Goal: Task Accomplishment & Management: Manage account settings

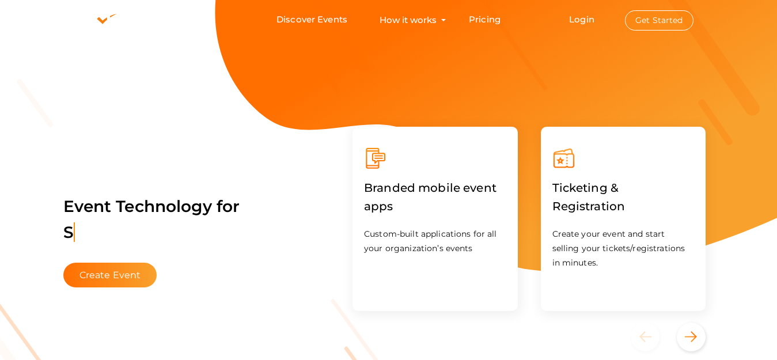
click at [661, 22] on button "Get Started" at bounding box center [659, 20] width 69 height 20
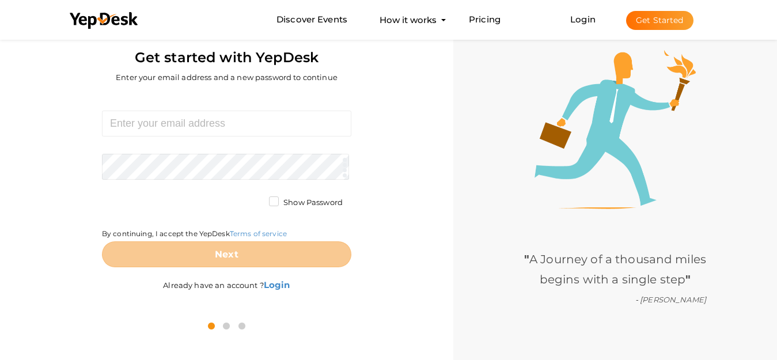
scroll to position [37, 0]
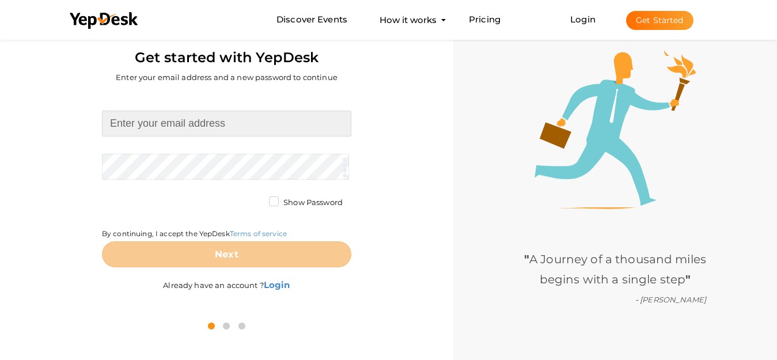
click at [222, 129] on input at bounding box center [226, 124] width 249 height 26
paste input "[EMAIL_ADDRESS][DOMAIN_NAME]"
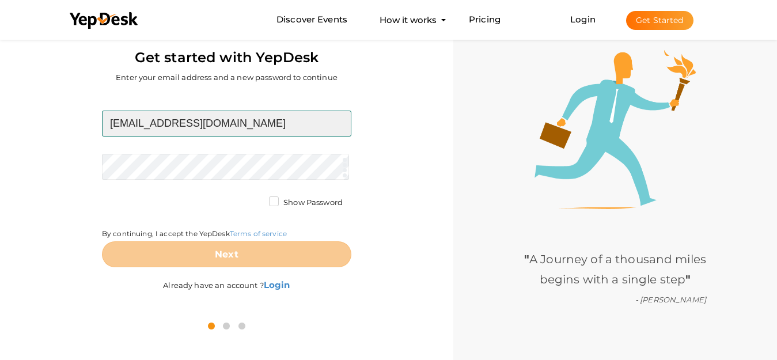
type input "[EMAIL_ADDRESS][DOMAIN_NAME]"
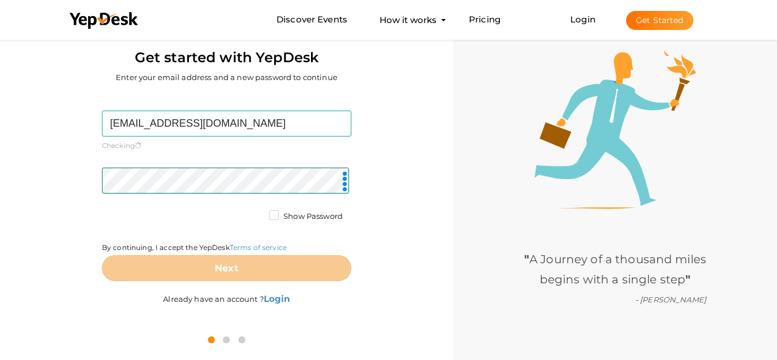
click at [143, 256] on button "Next" at bounding box center [226, 268] width 249 height 26
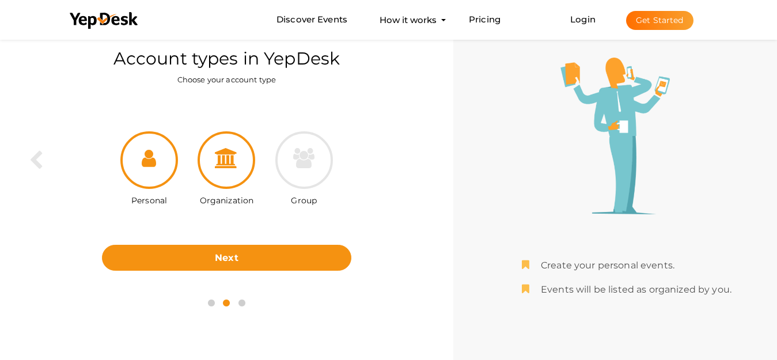
click at [213, 175] on div at bounding box center [227, 160] width 58 height 58
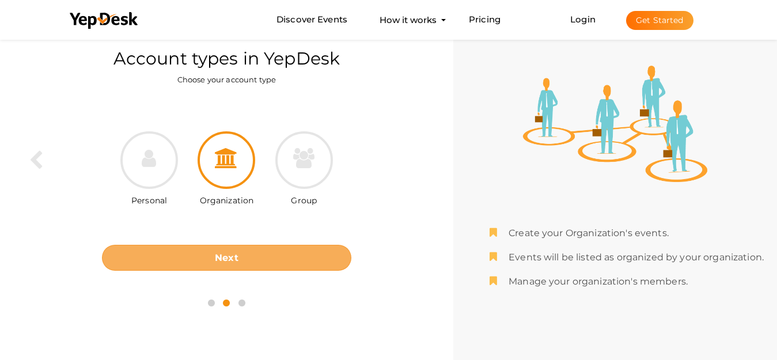
click at [224, 248] on button "Next" at bounding box center [226, 258] width 249 height 26
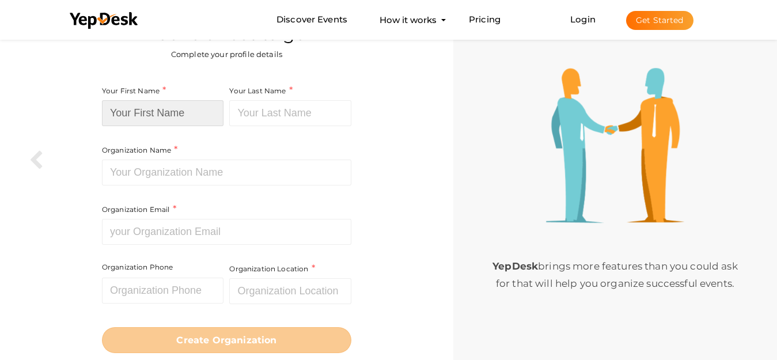
click at [181, 125] on input at bounding box center [163, 113] width 122 height 26
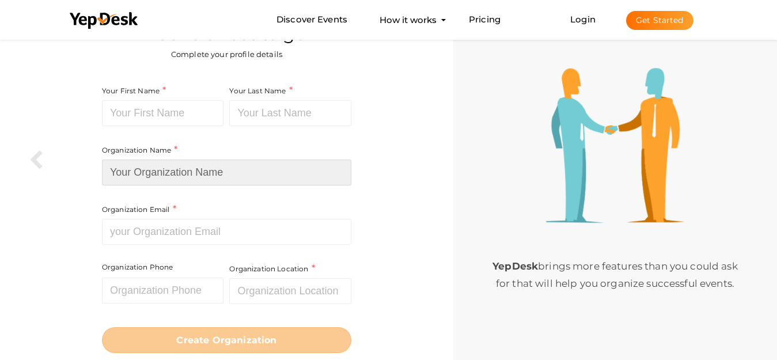
click at [187, 172] on input at bounding box center [226, 173] width 249 height 26
paste input "Pixify Digital"
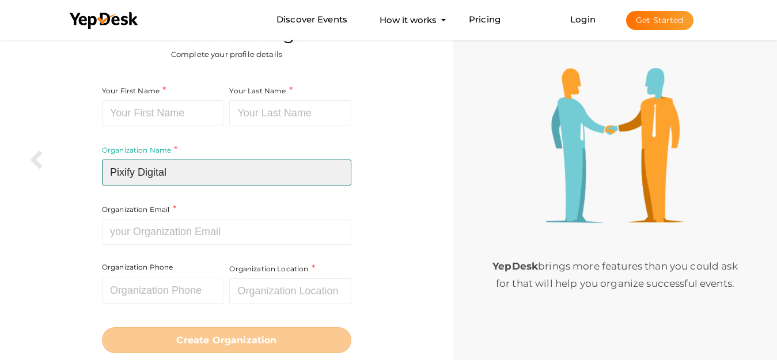
type input "Pixify Digital"
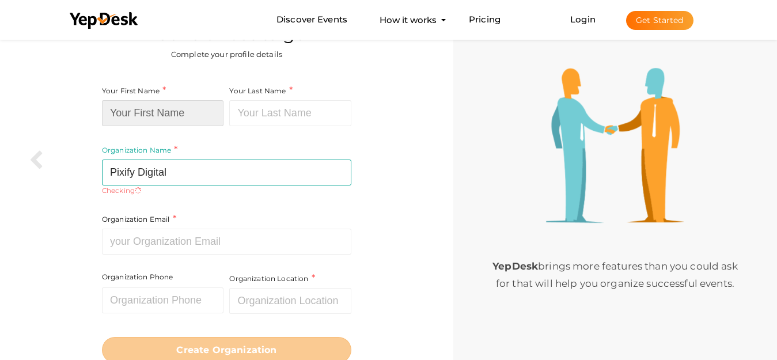
click at [181, 118] on input at bounding box center [163, 113] width 122 height 26
paste input "Pixify Digital"
click at [189, 115] on input "Pixify Digital" at bounding box center [163, 113] width 122 height 26
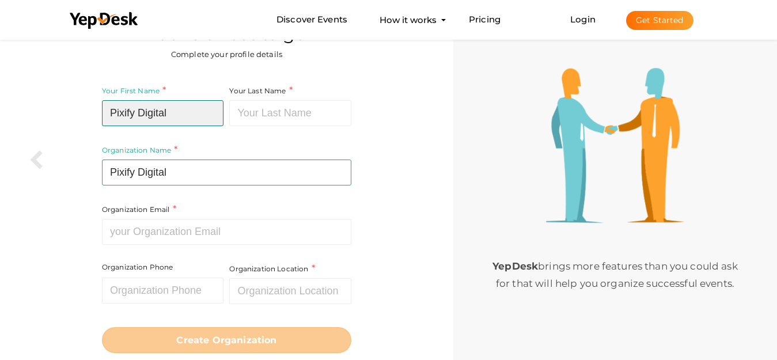
click at [189, 115] on input "Pixify Digital" at bounding box center [163, 113] width 122 height 26
type input "Pixify"
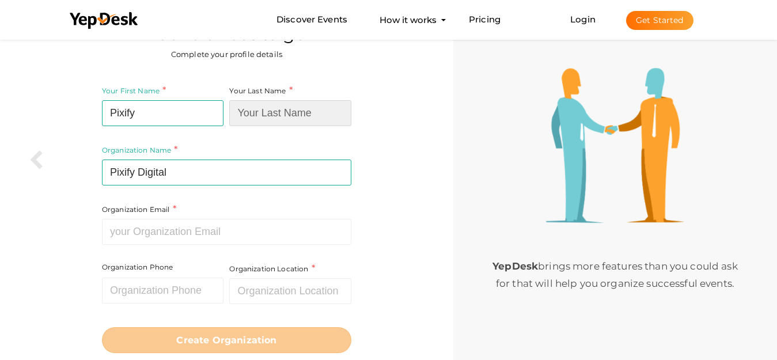
paste input "Digital"
click at [275, 112] on input "Digital" at bounding box center [290, 113] width 122 height 26
type input "Digital"
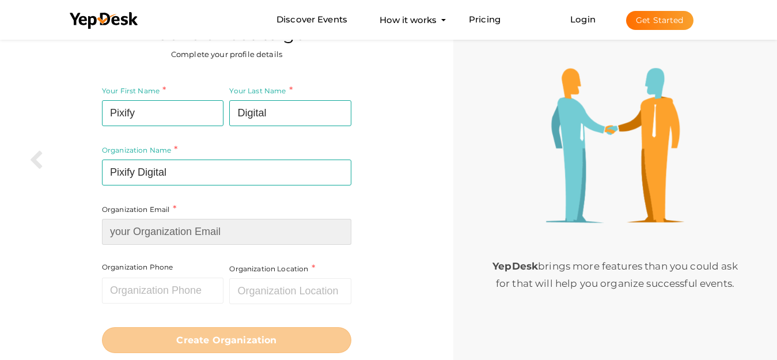
click at [197, 237] on input at bounding box center [226, 232] width 249 height 26
click at [192, 237] on input at bounding box center [226, 232] width 249 height 26
paste input "[EMAIL_ADDRESS][DOMAIN_NAME]"
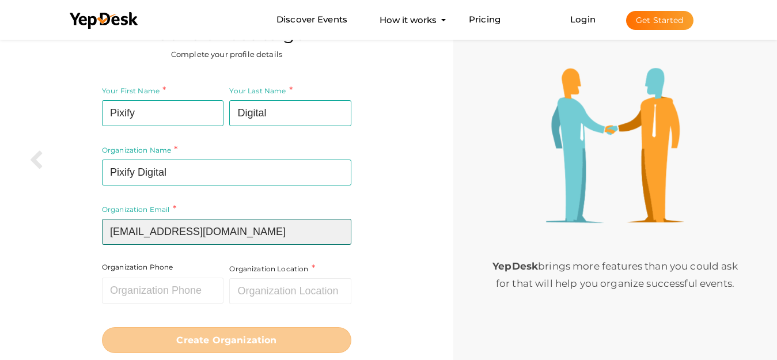
type input "[EMAIL_ADDRESS][DOMAIN_NAME]"
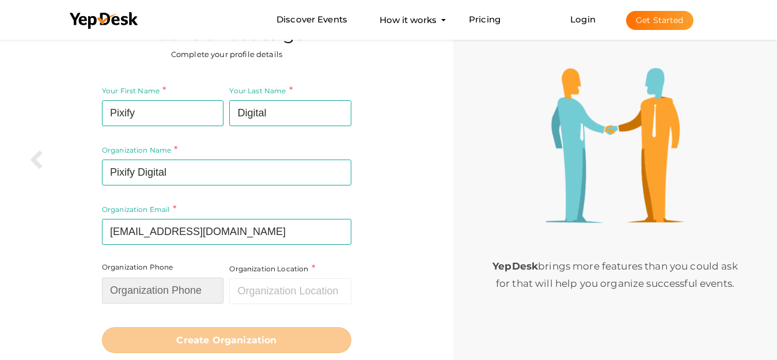
paste input "4037157709"
type input "4037157709"
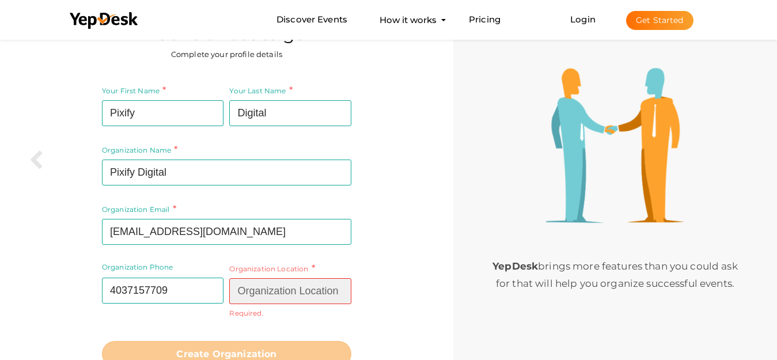
paste input "Calgary, AB T2G 1V7"
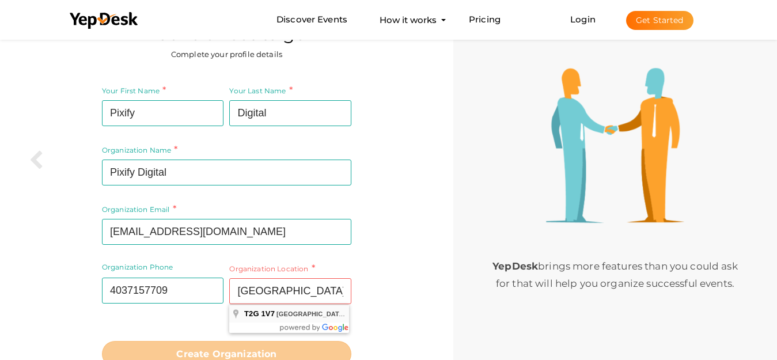
type input "Calgary, AB T2G 1V7, Canada"
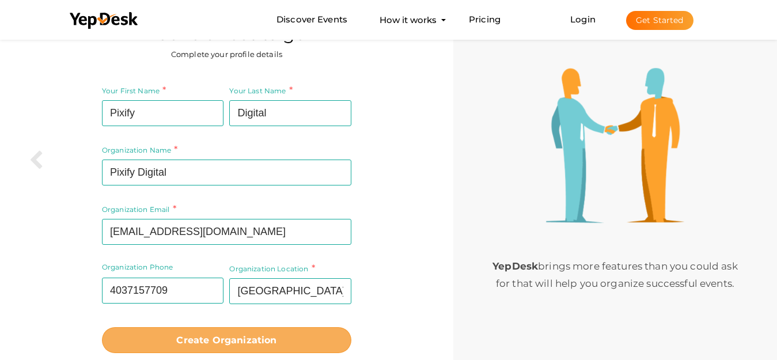
click at [234, 338] on b "Create Organization" at bounding box center [226, 340] width 100 height 11
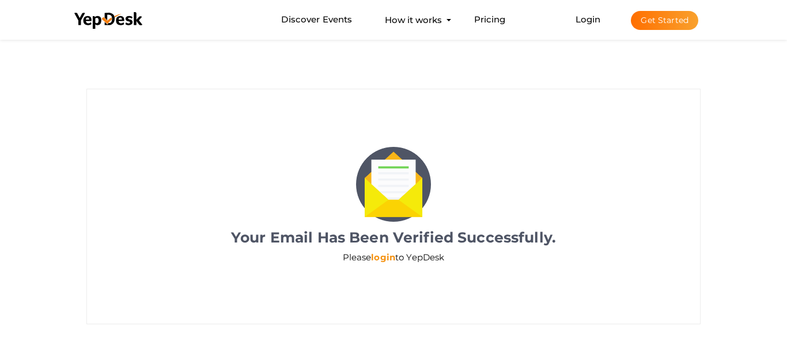
click at [376, 258] on link "login" at bounding box center [383, 257] width 24 height 11
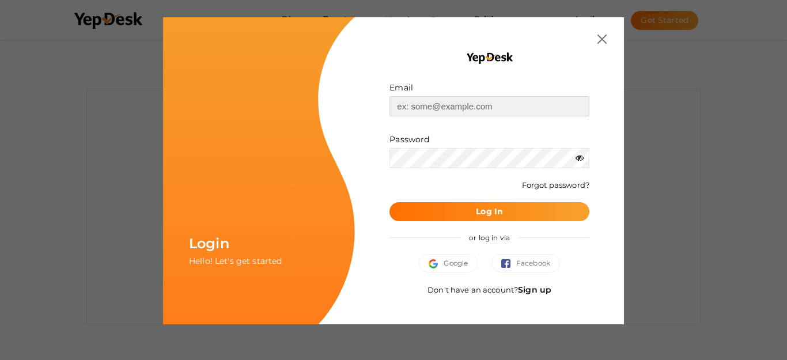
click at [408, 107] on input "text" at bounding box center [489, 106] width 200 height 20
paste input "[EMAIL_ADDRESS][DOMAIN_NAME]"
type input "[EMAIL_ADDRESS][DOMAIN_NAME]"
click at [483, 207] on b "Log In" at bounding box center [489, 211] width 27 height 10
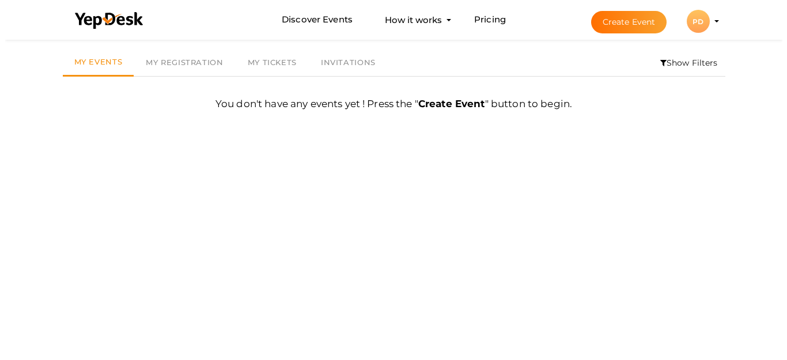
scroll to position [37, 0]
click at [687, 28] on div "PD" at bounding box center [693, 21] width 23 height 23
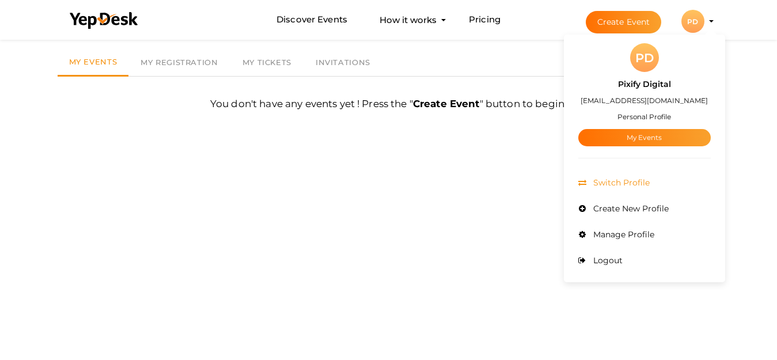
click at [597, 185] on span "Switch Profile" at bounding box center [620, 182] width 59 height 10
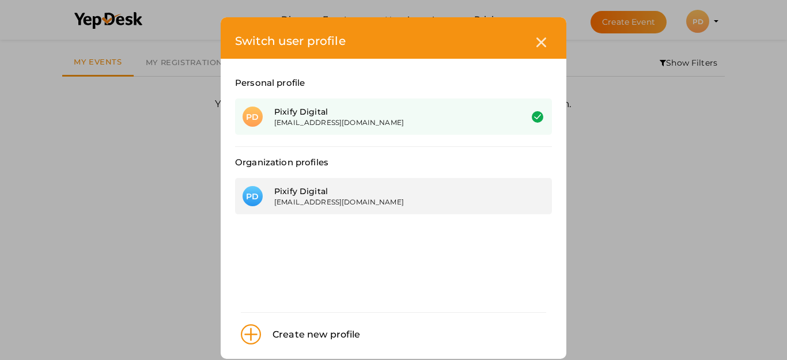
click at [367, 198] on div "[EMAIL_ADDRESS][DOMAIN_NAME]" at bounding box center [389, 202] width 230 height 10
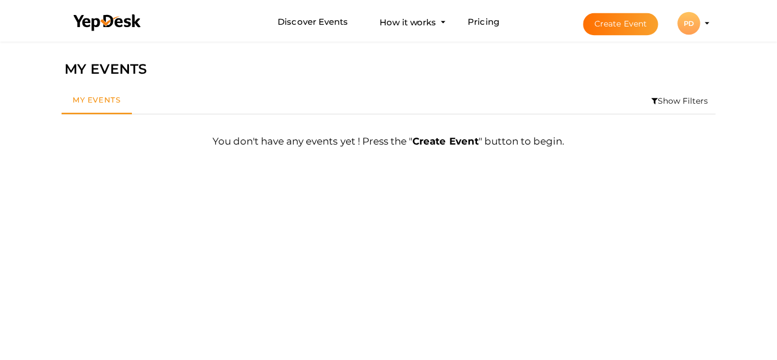
scroll to position [37, 0]
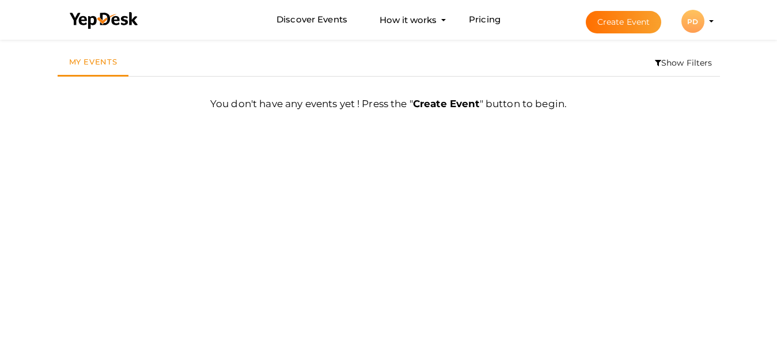
click at [691, 22] on div "PD" at bounding box center [693, 21] width 23 height 23
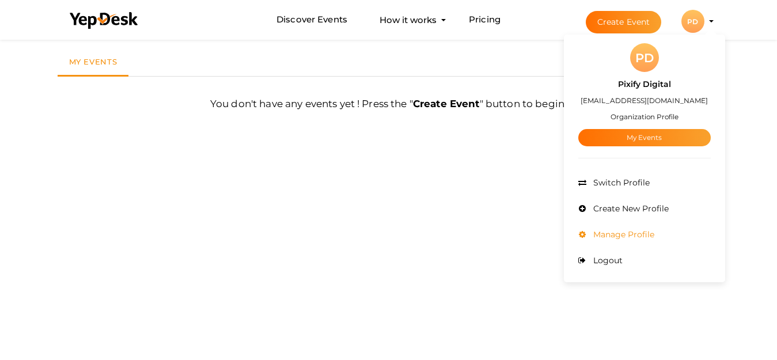
click at [619, 229] on li "Manage Profile" at bounding box center [644, 235] width 133 height 26
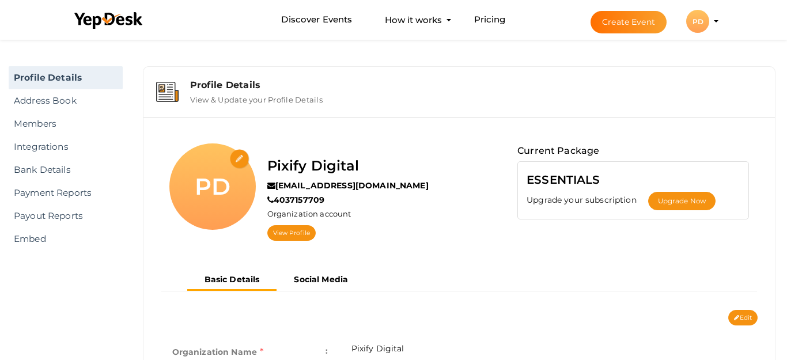
scroll to position [37, 0]
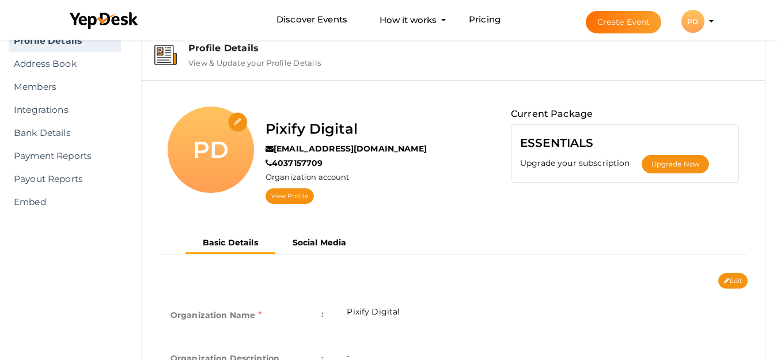
click at [231, 124] on input "file" at bounding box center [238, 122] width 20 height 20
type input "C:\fakepath\cropped-favicon 400.jpg"
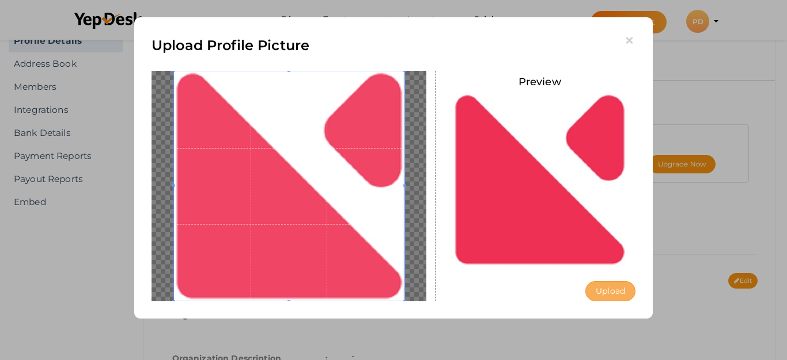
click at [623, 295] on button "Upload" at bounding box center [610, 291] width 50 height 20
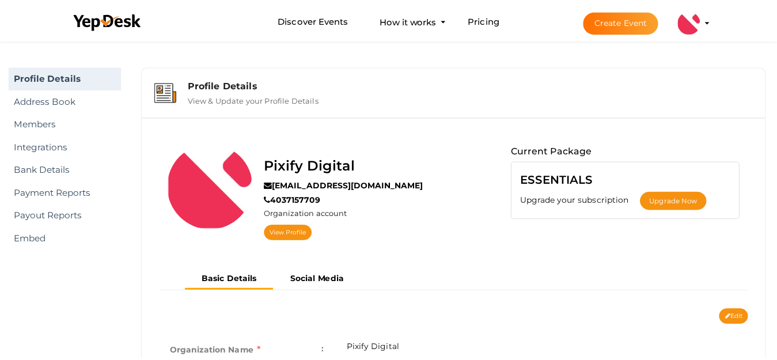
scroll to position [37, 0]
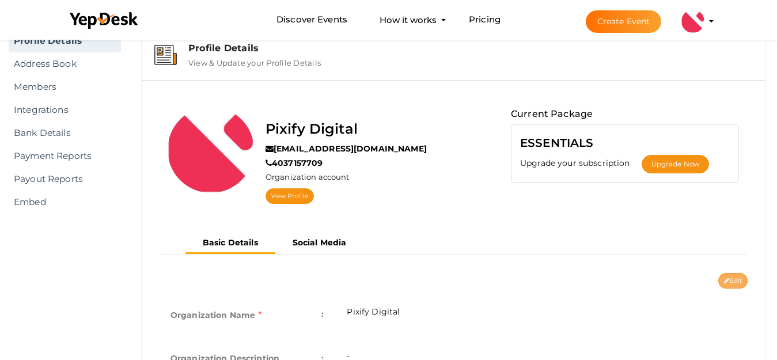
click at [740, 282] on button "Edit" at bounding box center [732, 281] width 29 height 16
type input "Pixify Digital"
type input "[EMAIL_ADDRESS][DOMAIN_NAME]"
type input "4037157709"
select select "9"
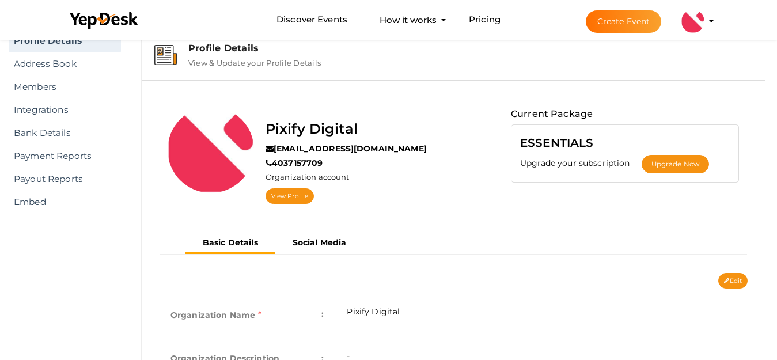
type input "[GEOGRAPHIC_DATA], AB T2G 1V7, [GEOGRAPHIC_DATA]"
type input "Pixify Digital1"
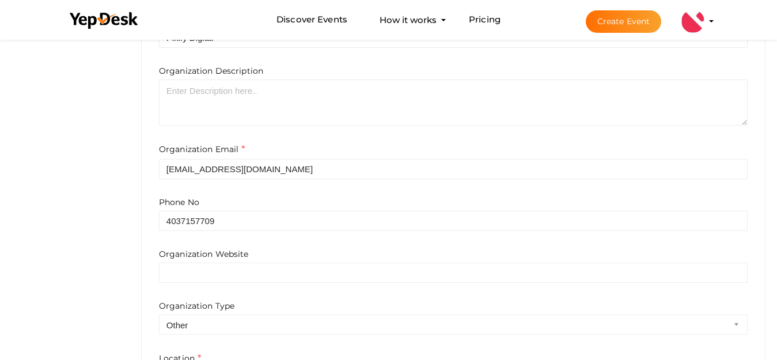
scroll to position [325, 0]
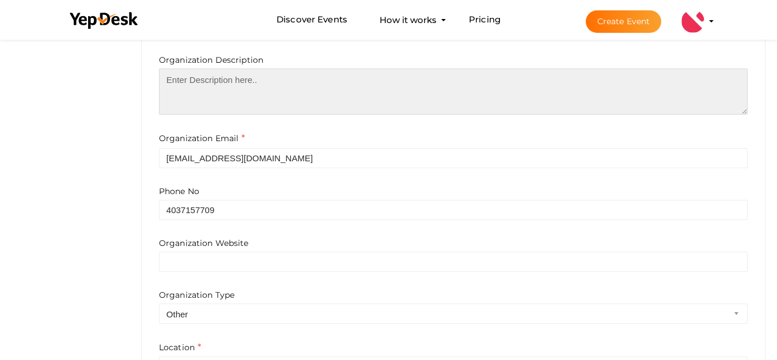
click at [253, 89] on textarea at bounding box center [453, 92] width 589 height 46
paste textarea "Pixify Digital is a results-driven digital marketing agency specializing in hig…"
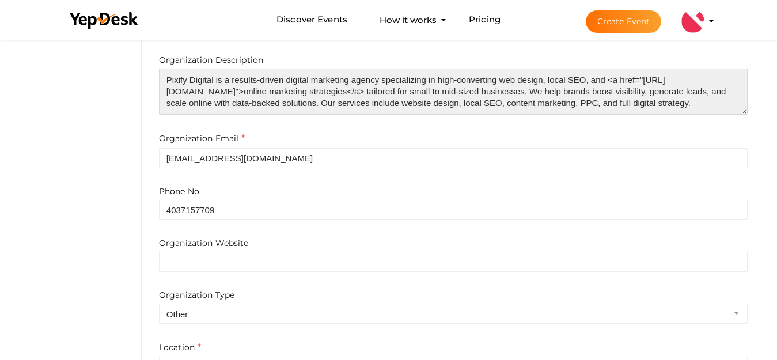
scroll to position [17, 0]
type textarea "Pixify Digital is a results-driven digital marketing agency specializing in hig…"
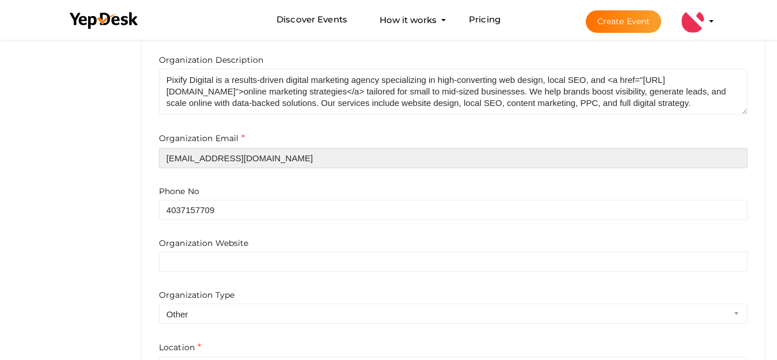
click at [282, 158] on input "[EMAIL_ADDRESS][DOMAIN_NAME]" at bounding box center [453, 158] width 589 height 20
paste input "[EMAIL_ADDRESS][DOMAIN_NAME]"
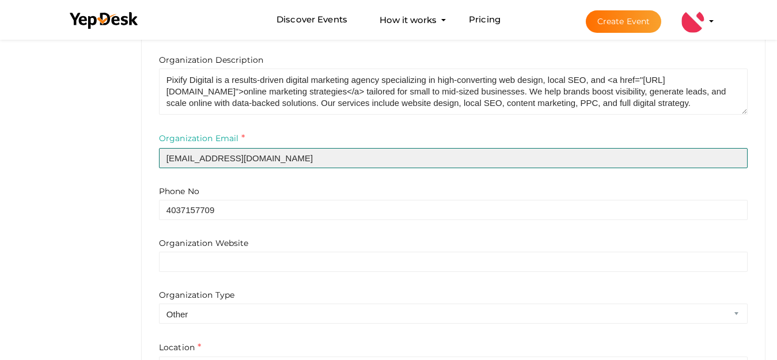
scroll to position [440, 0]
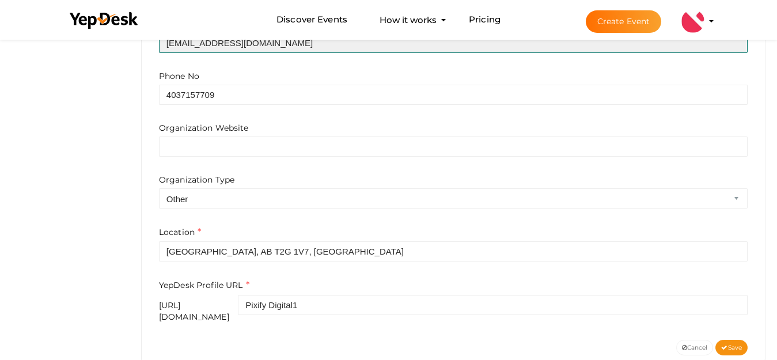
type input "[EMAIL_ADDRESS][DOMAIN_NAME]"
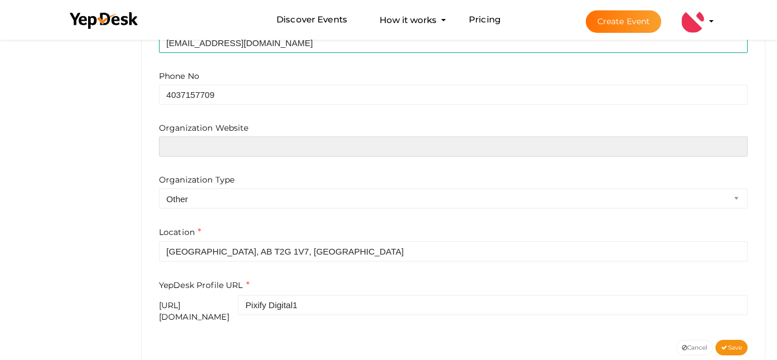
click at [210, 153] on input "text" at bounding box center [453, 147] width 589 height 20
paste input "[URL][DOMAIN_NAME]"
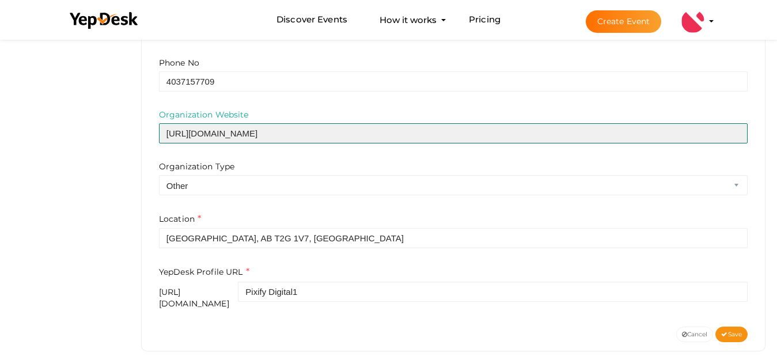
scroll to position [460, 0]
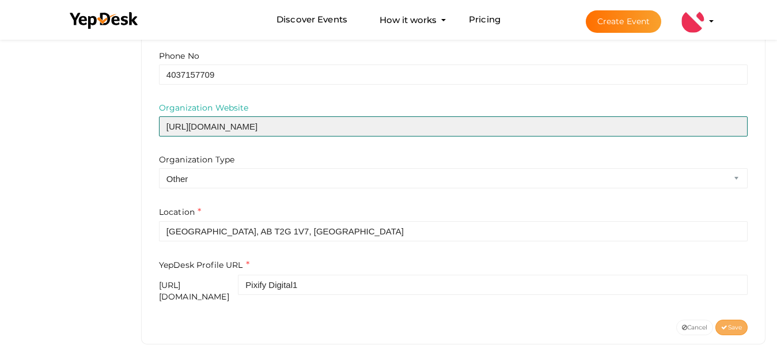
type input "[URL][DOMAIN_NAME]"
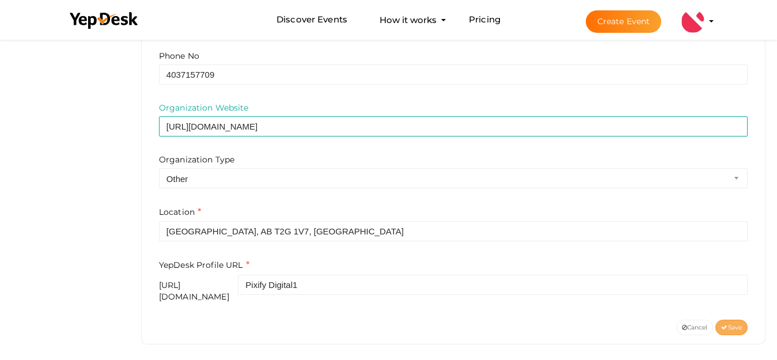
click at [736, 320] on button "Save" at bounding box center [732, 328] width 32 height 16
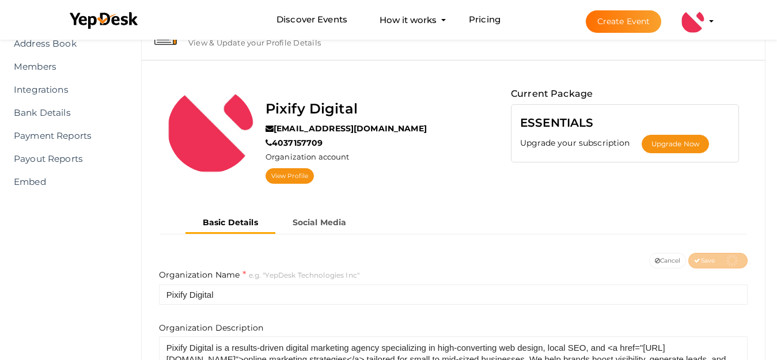
scroll to position [0, 0]
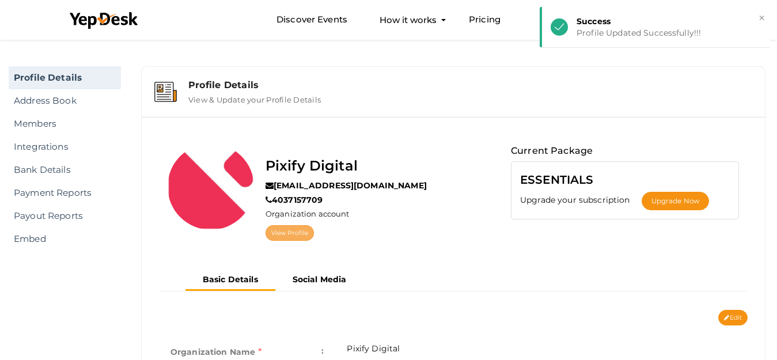
click at [296, 234] on link "View Profile" at bounding box center [290, 233] width 48 height 16
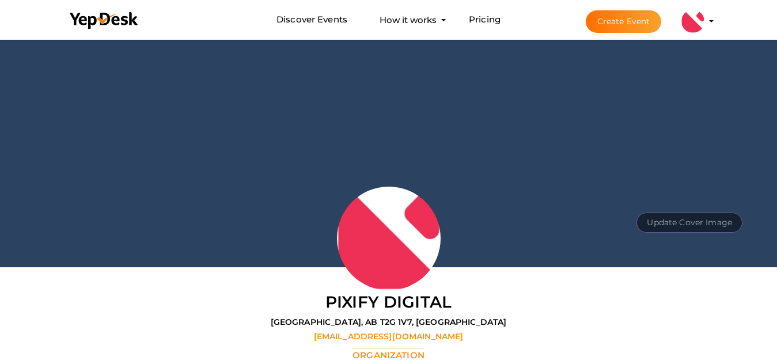
click at [730, 223] on button "Update Cover Image" at bounding box center [690, 223] width 106 height 20
click at [693, 198] on input "file" at bounding box center [688, 197] width 91 height 20
type input "C:\fakepath\banner.JPG"
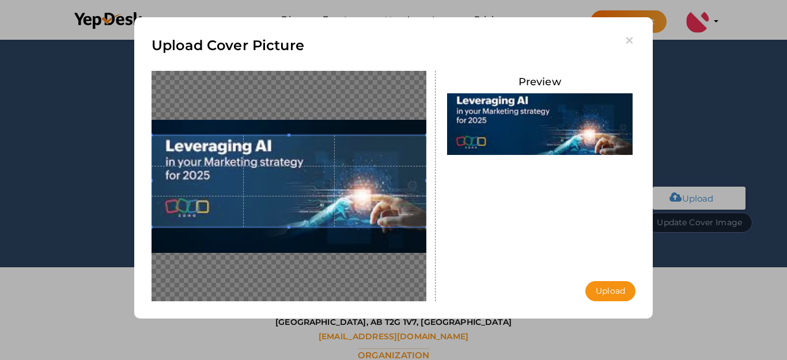
drag, startPoint x: 325, startPoint y: 207, endPoint x: 301, endPoint y: 193, distance: 28.2
click at [301, 193] on span at bounding box center [289, 181] width 275 height 92
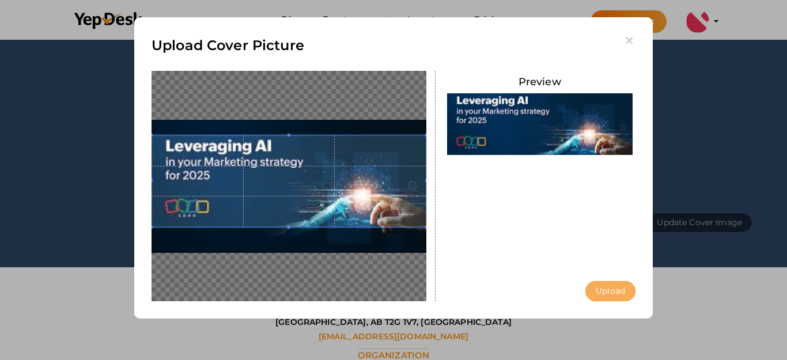
click at [606, 290] on button "Upload" at bounding box center [610, 291] width 50 height 20
